Goal: Information Seeking & Learning: Learn about a topic

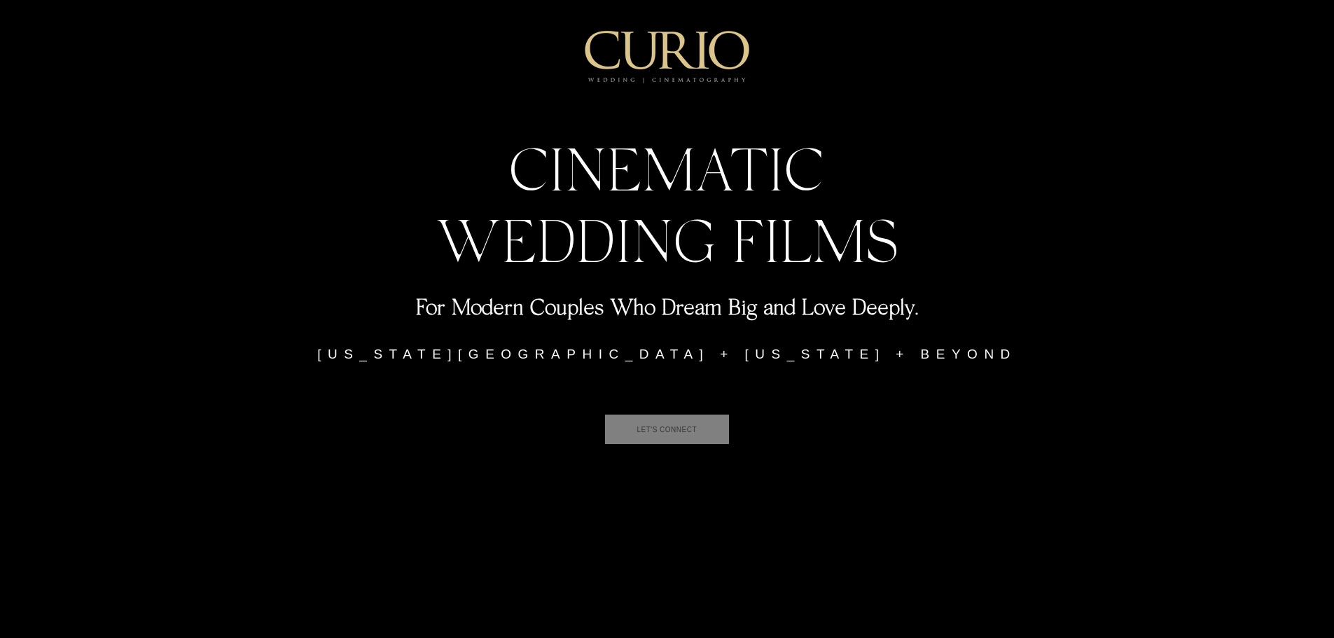
click at [629, 415] on span "LET'S CONNECT" at bounding box center [667, 428] width 124 height 29
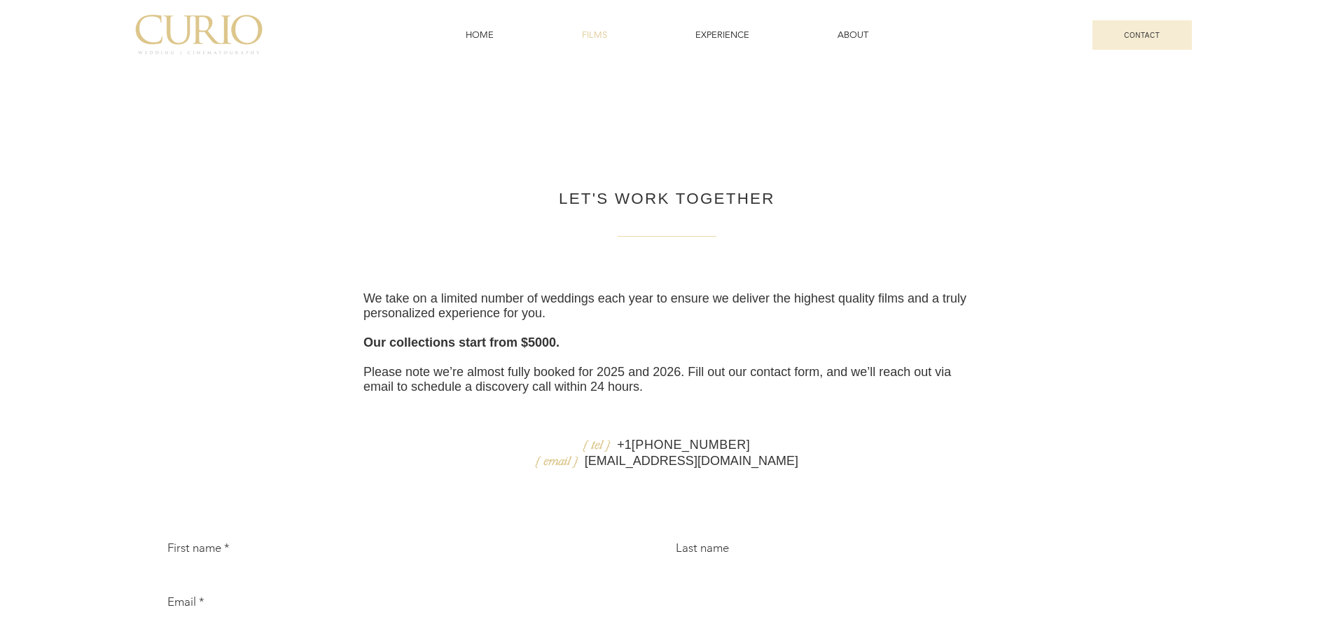
click at [594, 36] on span "FILMS" at bounding box center [594, 35] width 25 height 13
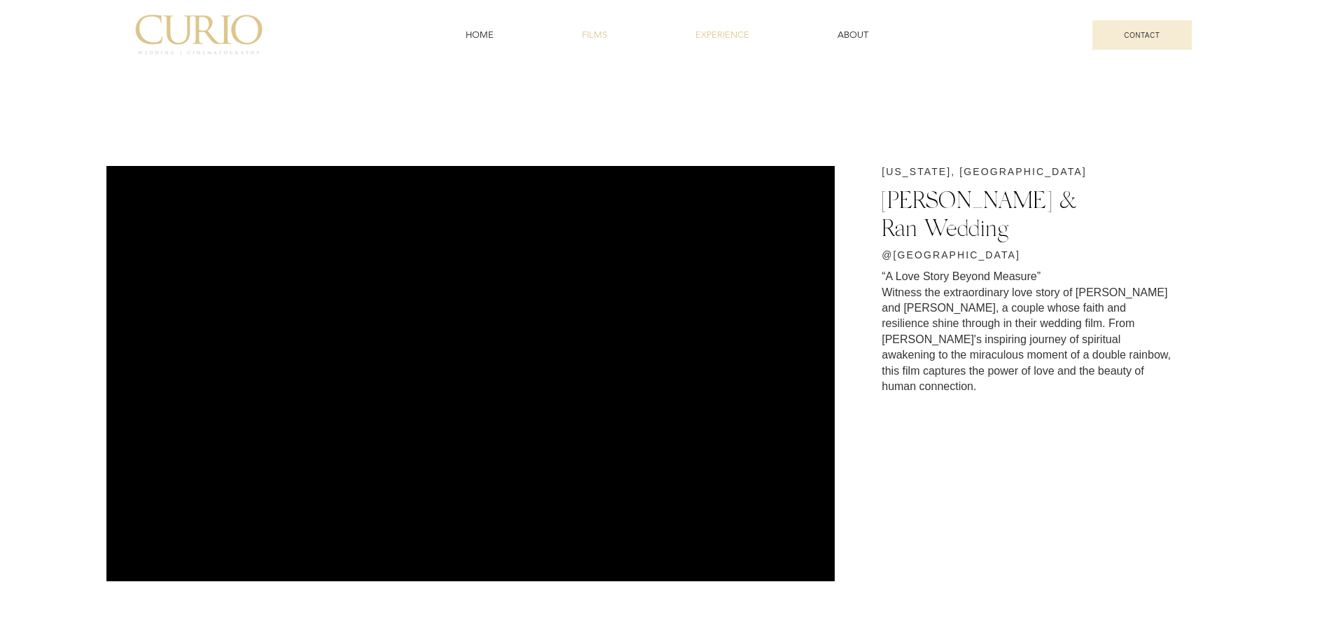
click at [704, 31] on span "EXPERIENCE" at bounding box center [722, 35] width 54 height 13
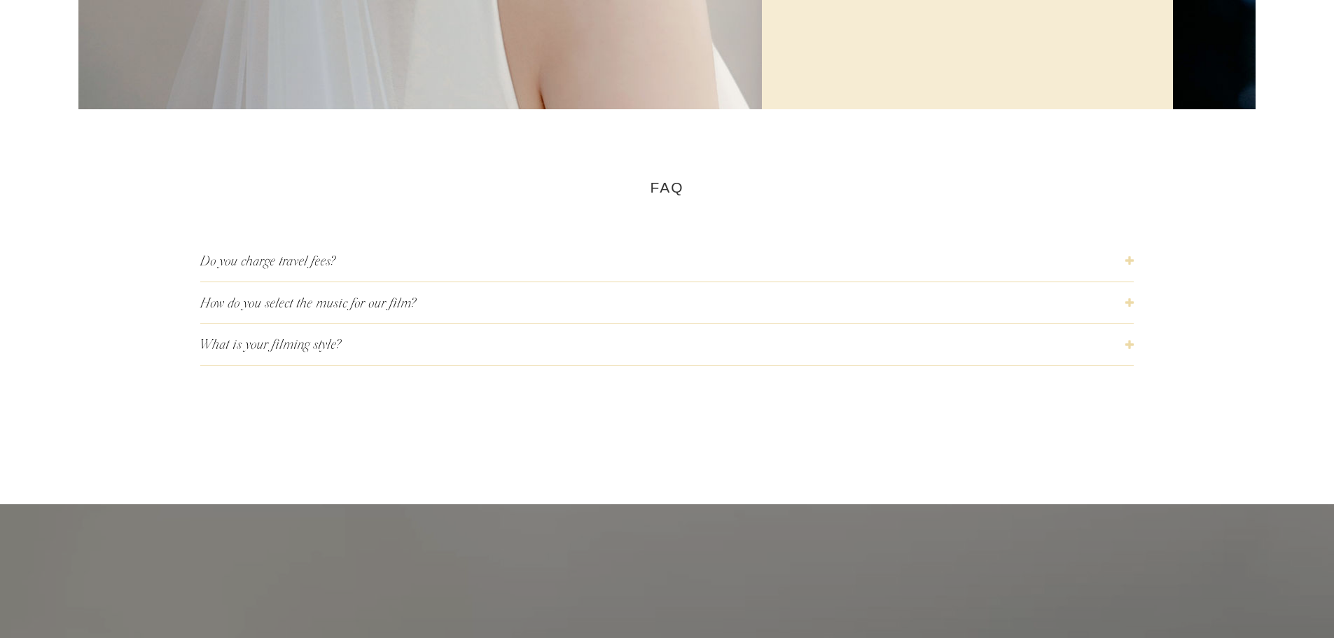
scroll to position [4471, 0]
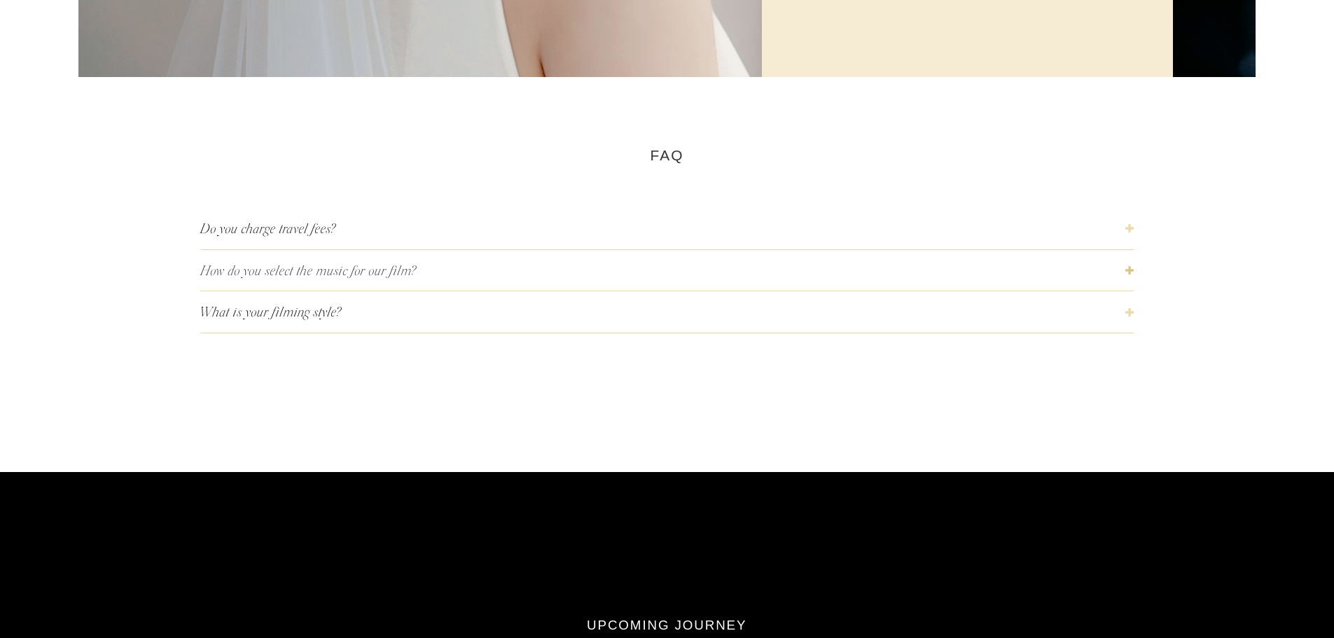
click at [375, 280] on span "How do you select the music for our film?" at bounding box center [662, 270] width 925 height 19
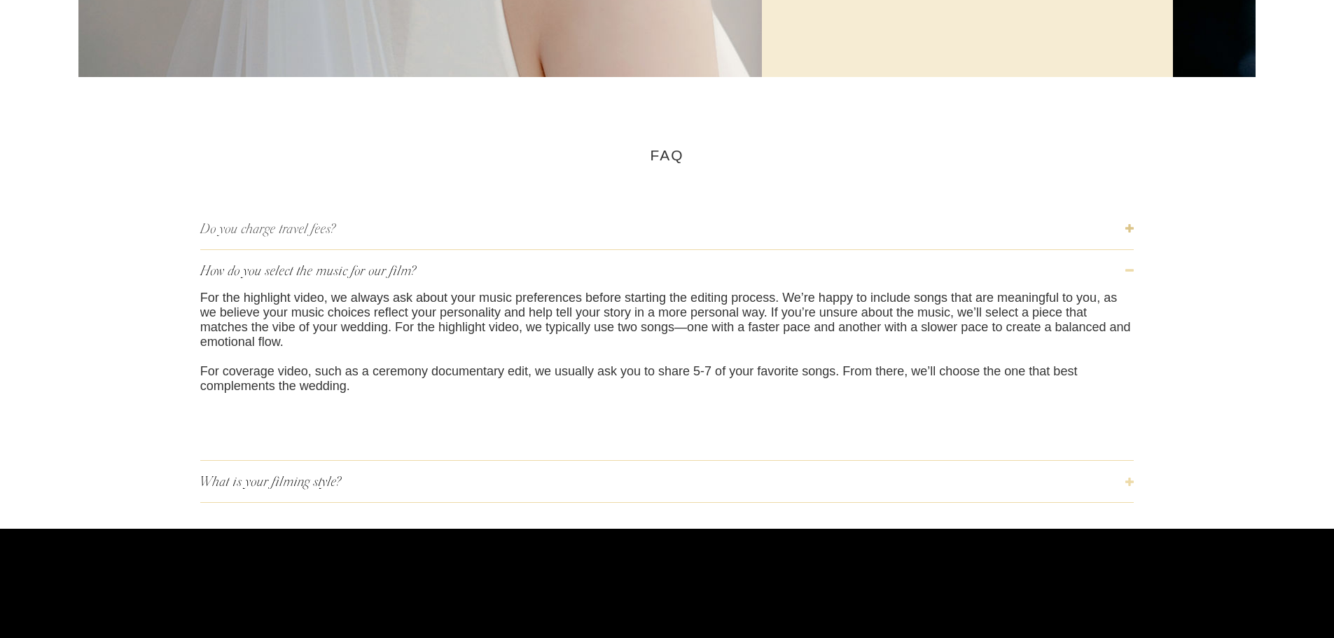
click at [392, 249] on button "Do you charge travel fees?" at bounding box center [667, 228] width 934 height 41
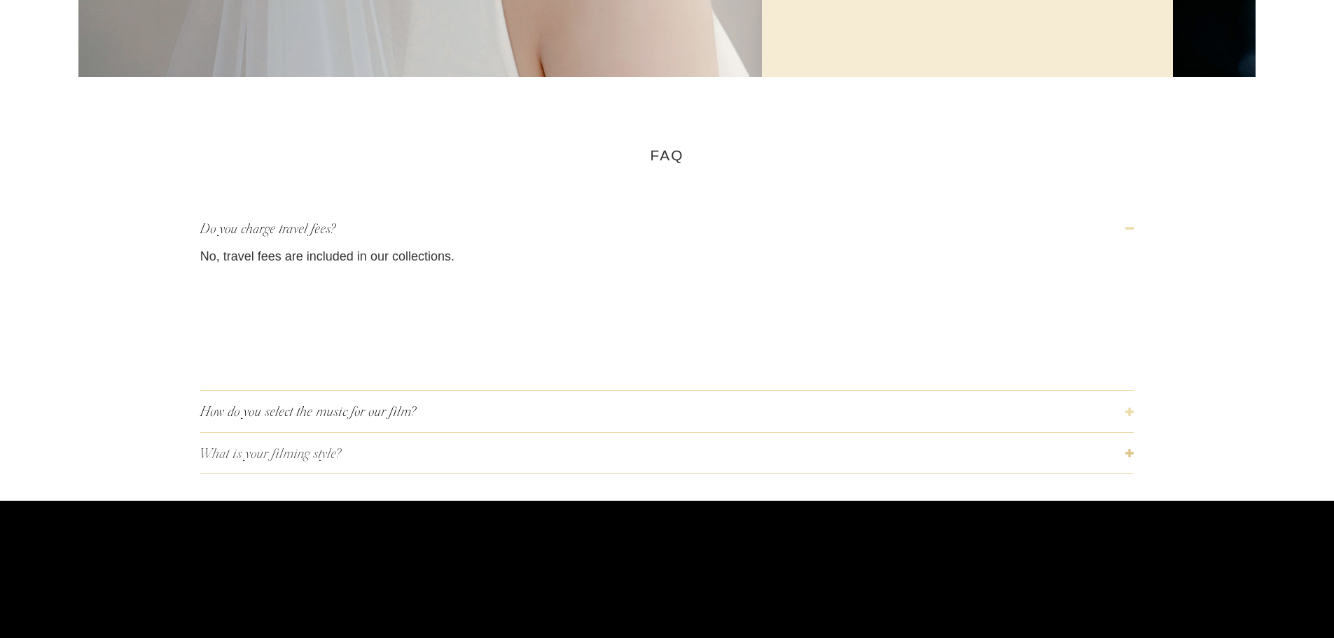
click at [410, 448] on button "What is your filming style?" at bounding box center [667, 453] width 934 height 41
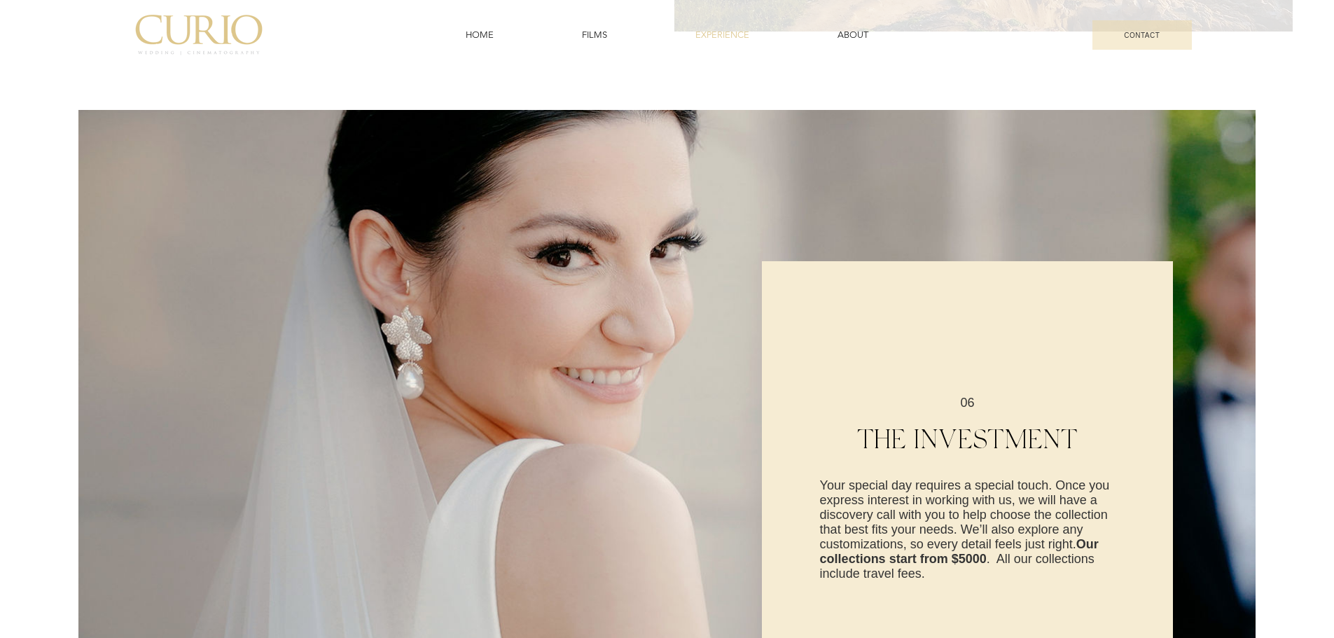
scroll to position [296, 0]
